Goal: Find specific page/section

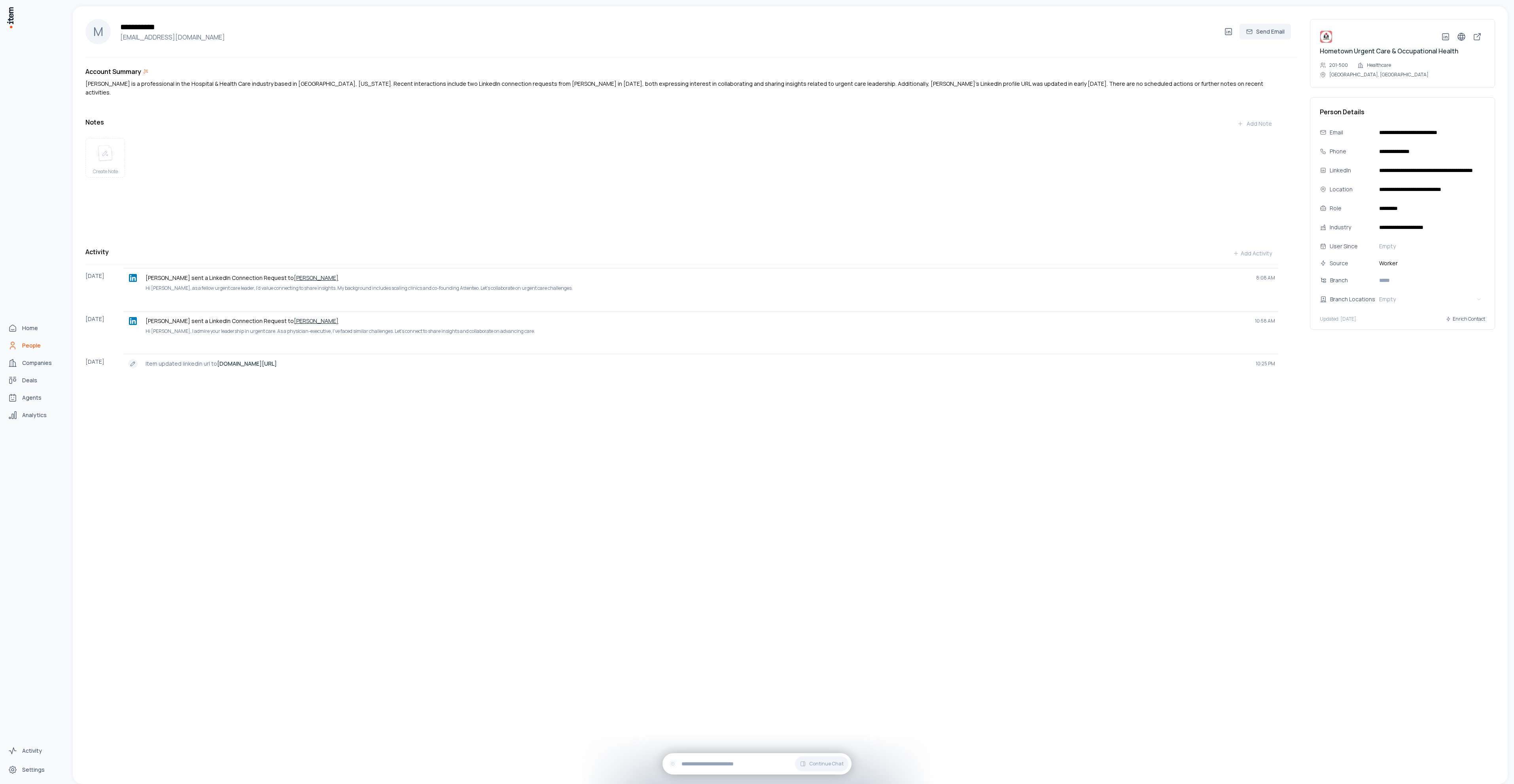
click at [32, 341] on span "People" at bounding box center [32, 345] width 19 height 8
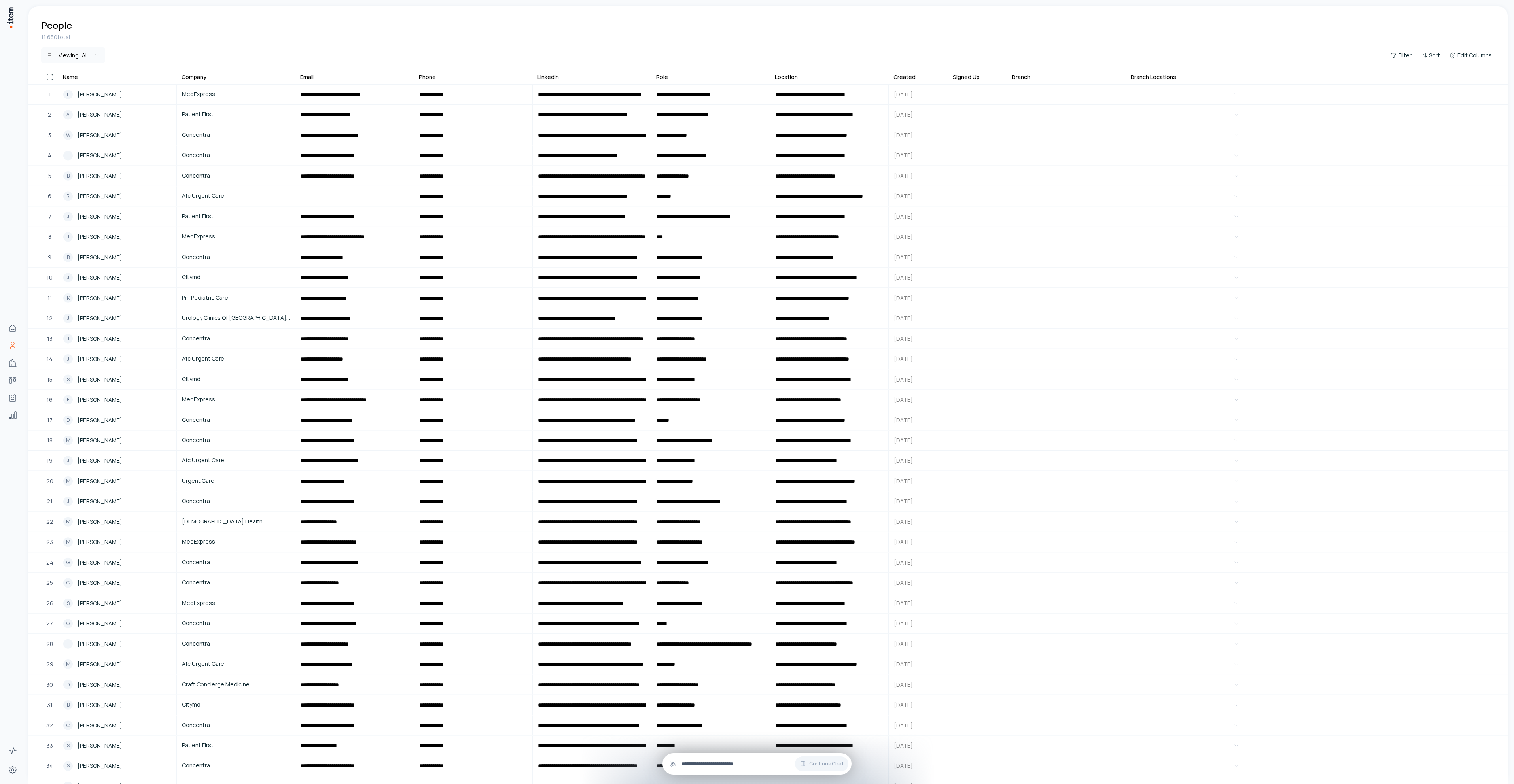
click at [716, 766] on input "text" at bounding box center [763, 764] width 164 height 9
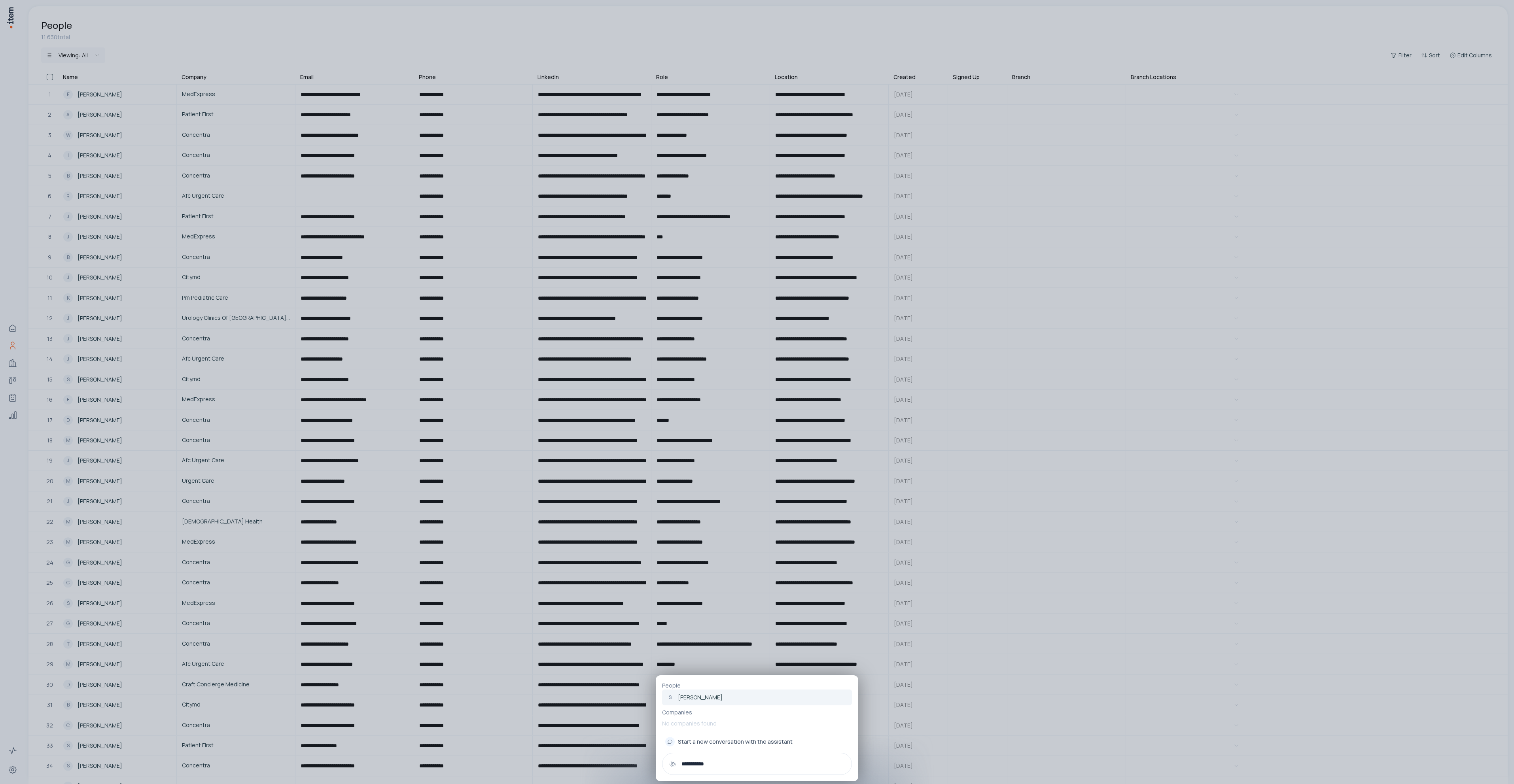
type input "**********"
click at [702, 696] on p "Sara Bender" at bounding box center [700, 697] width 45 height 8
